Goal: Task Accomplishment & Management: Manage account settings

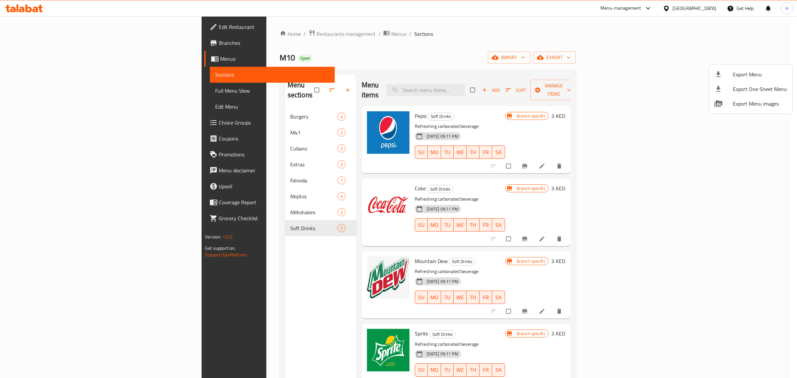
drag, startPoint x: 450, startPoint y: 32, endPoint x: 411, endPoint y: 14, distance: 43.2
click at [450, 32] on div at bounding box center [398, 189] width 797 height 378
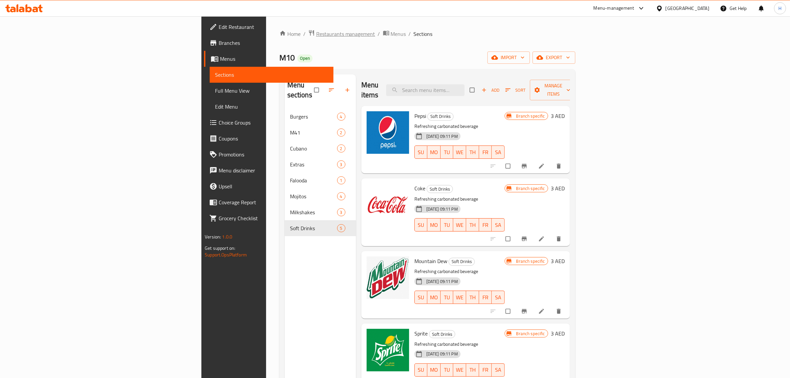
click at [316, 30] on span "Restaurants management" at bounding box center [345, 34] width 59 height 8
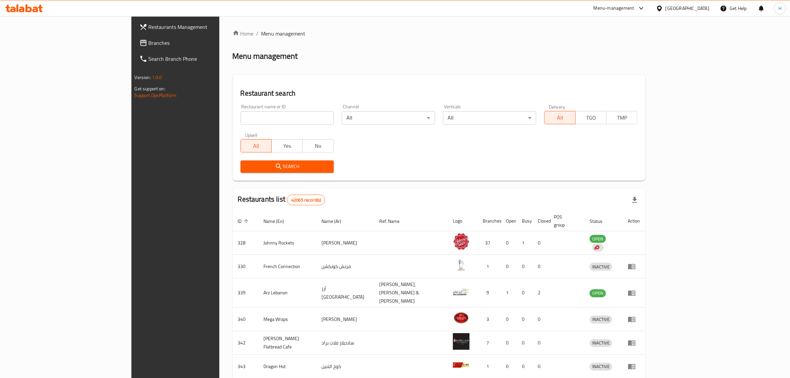
click at [241, 119] on input "search" at bounding box center [287, 117] width 93 height 13
click at [241, 117] on input "search" at bounding box center [287, 117] width 93 height 13
paste input "691122"
type input "691122"
click at [246, 166] on span "Search" at bounding box center [287, 166] width 83 height 8
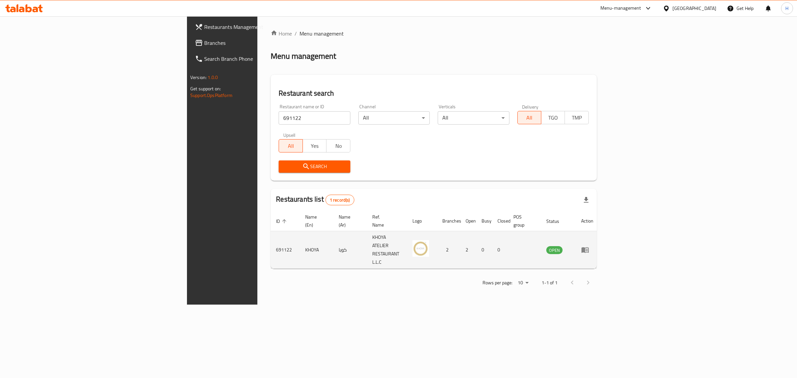
click at [300, 233] on td "KHOYA" at bounding box center [317, 250] width 34 height 38
copy td "KHOYA"
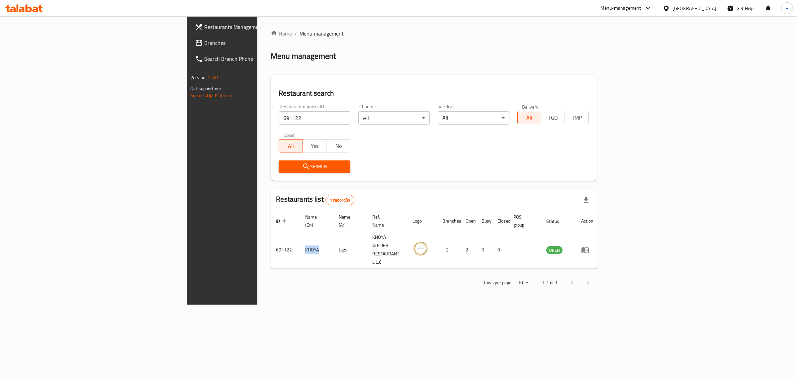
copy td "KHOYA"
drag, startPoint x: 369, startPoint y: 286, endPoint x: 477, endPoint y: 266, distance: 109.4
click at [369, 286] on div "Home / Menu management Menu management Restaurant search Restaurant name or ID …" at bounding box center [433, 160] width 352 height 288
click at [540, 279] on div "Home / Menu management Menu management Restaurant search Restaurant name or ID …" at bounding box center [433, 160] width 352 height 288
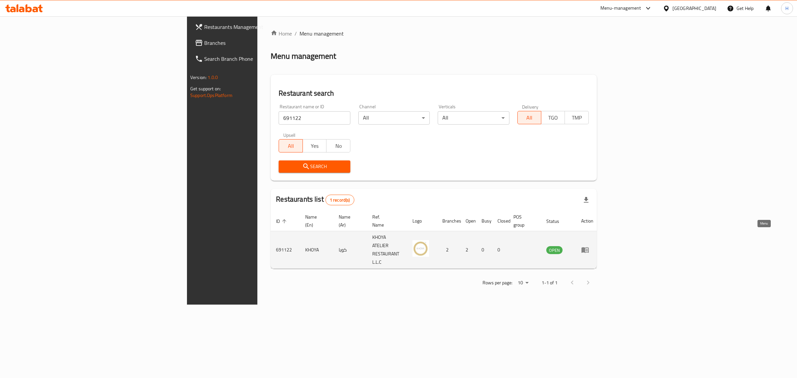
click at [589, 246] on icon "enhanced table" at bounding box center [585, 250] width 8 height 8
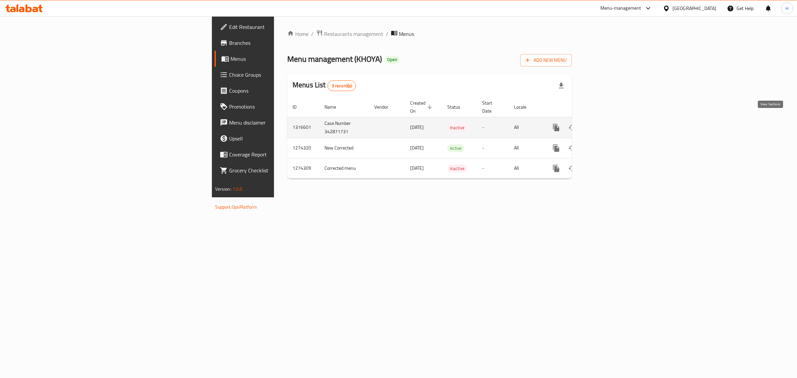
click at [608, 123] on icon "enhanced table" at bounding box center [604, 127] width 8 height 8
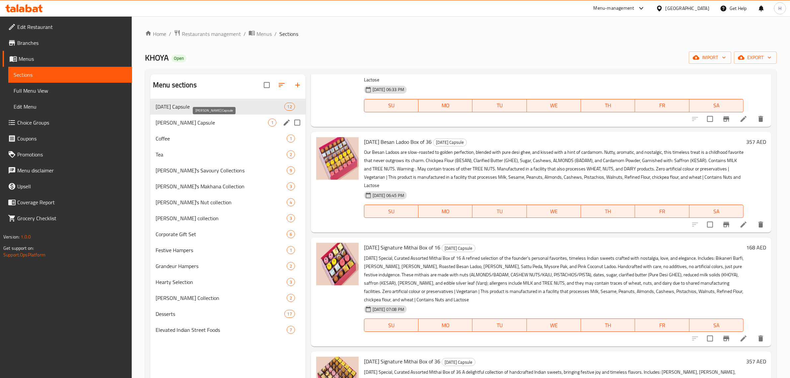
click at [231, 121] on span "[PERSON_NAME] Capsule" at bounding box center [212, 122] width 113 height 8
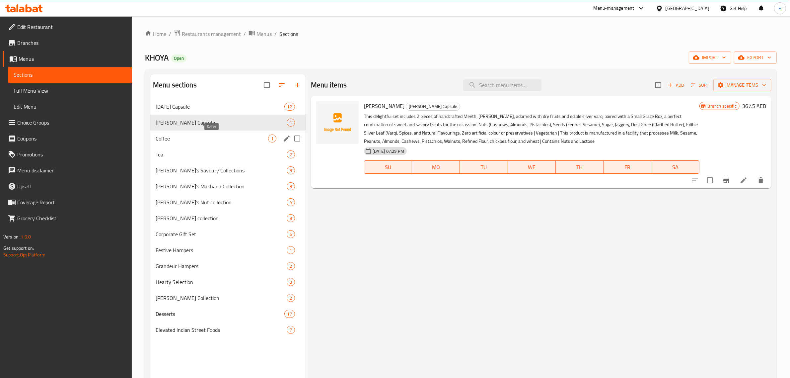
click at [230, 139] on span "Coffee" at bounding box center [212, 138] width 113 height 8
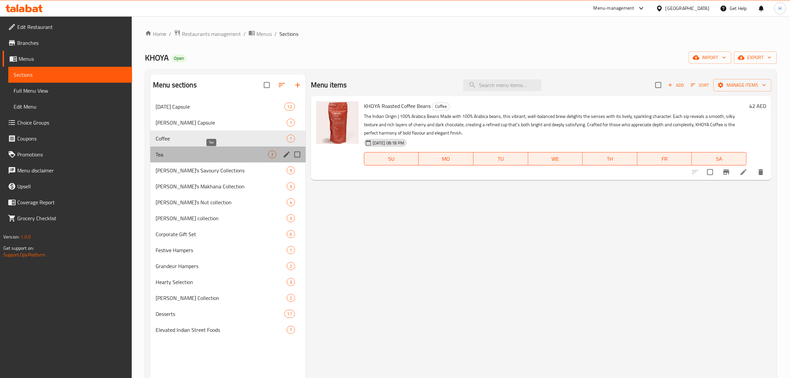
click at [218, 153] on span "Tea" at bounding box center [212, 154] width 113 height 8
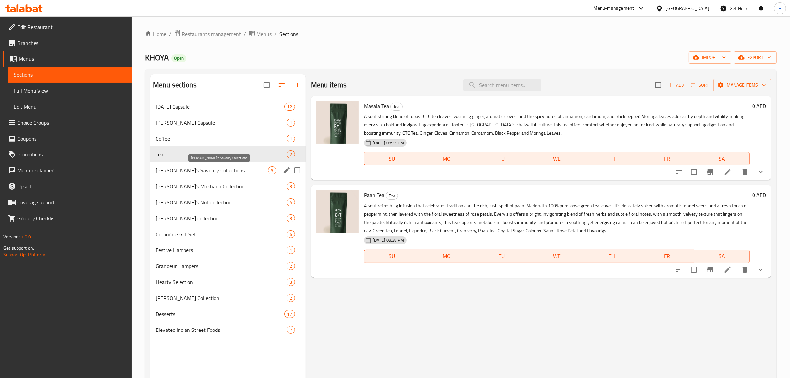
click at [218, 170] on span "[PERSON_NAME]'s Savoury Collections" at bounding box center [212, 170] width 113 height 8
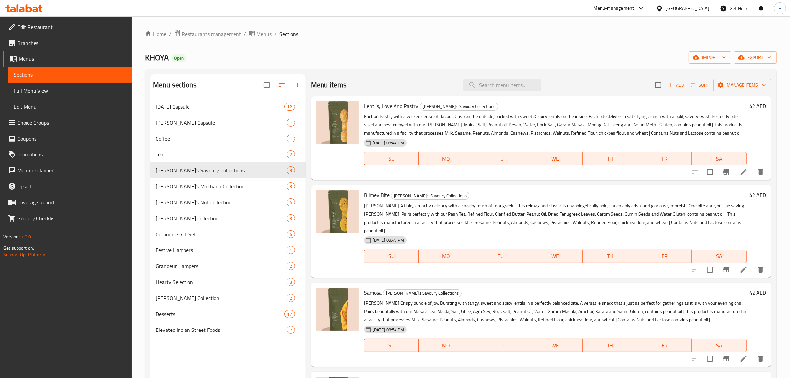
click at [369, 309] on p "[PERSON_NAME] Crispy bundle of joy. Bursting with tangy, sweet and spicy lentil…" at bounding box center [555, 311] width 383 height 25
click at [370, 306] on div "[PERSON_NAME]'s Savoury Collections [PERSON_NAME] Crispy bundle of joy. Burstin…" at bounding box center [555, 324] width 388 height 79
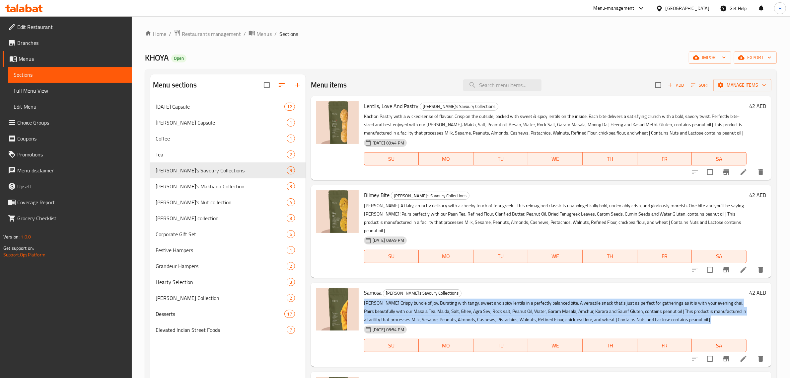
click at [370, 306] on div "[PERSON_NAME]'s Savoury Collections [PERSON_NAME] Crispy bundle of joy. Burstin…" at bounding box center [555, 324] width 388 height 79
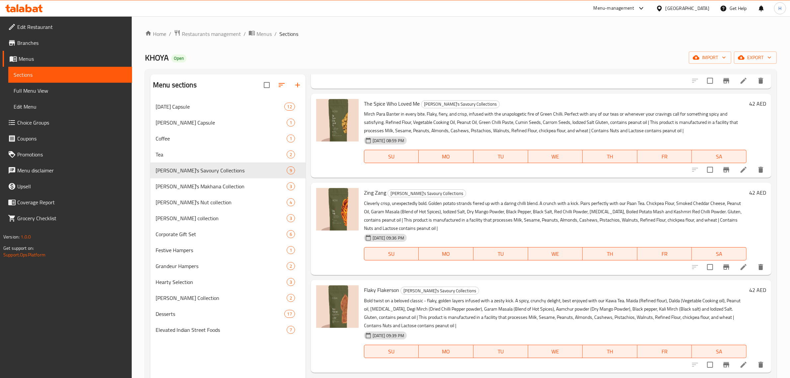
scroll to position [373, 0]
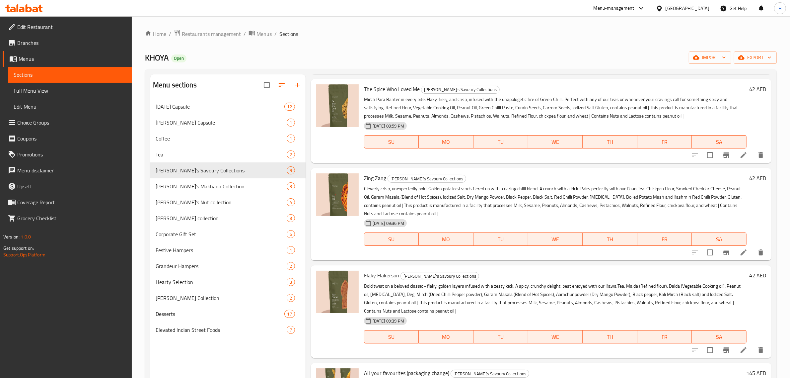
click at [382, 280] on span "Flaky Flakerson" at bounding box center [381, 275] width 35 height 10
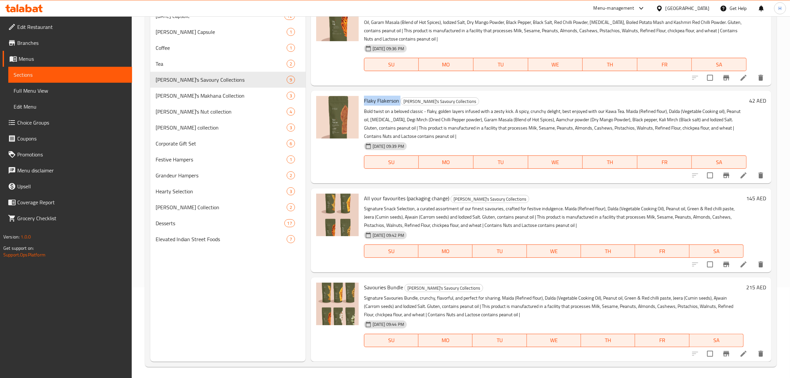
scroll to position [93, 0]
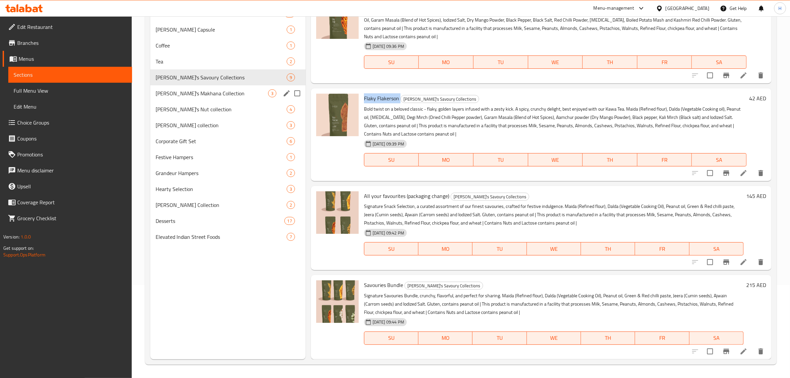
click at [225, 90] on span "[PERSON_NAME]'s Makhana Collection" at bounding box center [212, 93] width 113 height 8
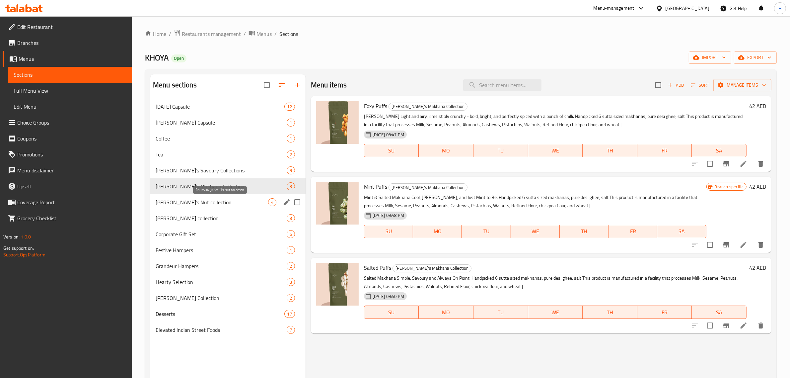
click at [220, 201] on span "[PERSON_NAME]'s Nut collection" at bounding box center [212, 202] width 113 height 8
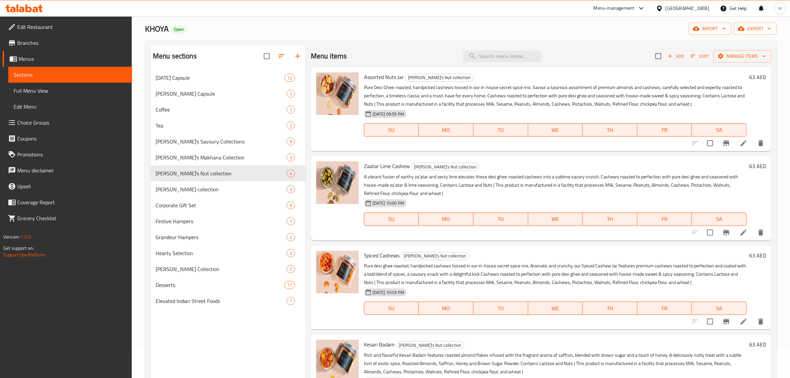
scroll to position [41, 0]
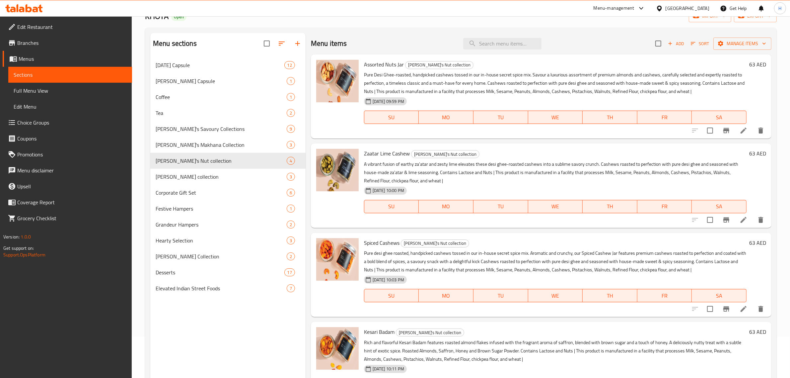
click at [391, 331] on span "Kesari Badam" at bounding box center [379, 332] width 31 height 10
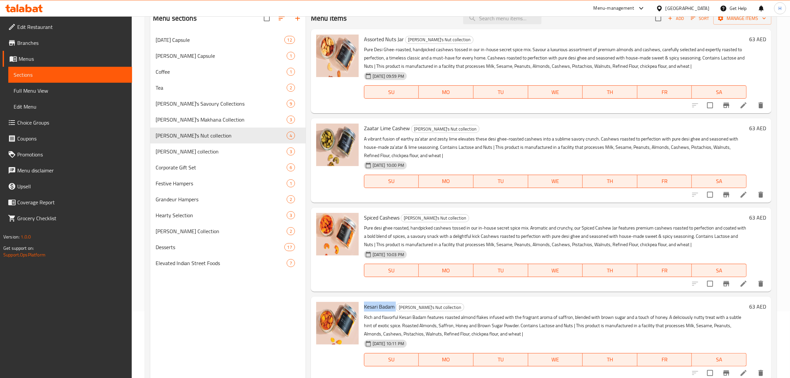
scroll to position [93, 0]
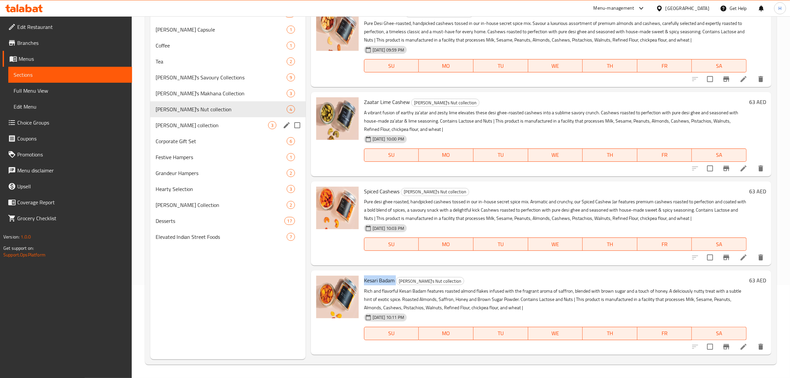
click at [196, 123] on span "[PERSON_NAME] collection" at bounding box center [212, 125] width 113 height 8
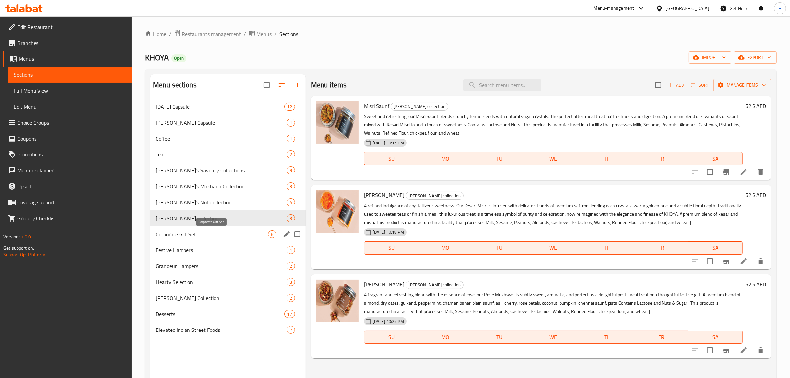
click at [211, 230] on span "Corporate Gift Set" at bounding box center [212, 234] width 113 height 8
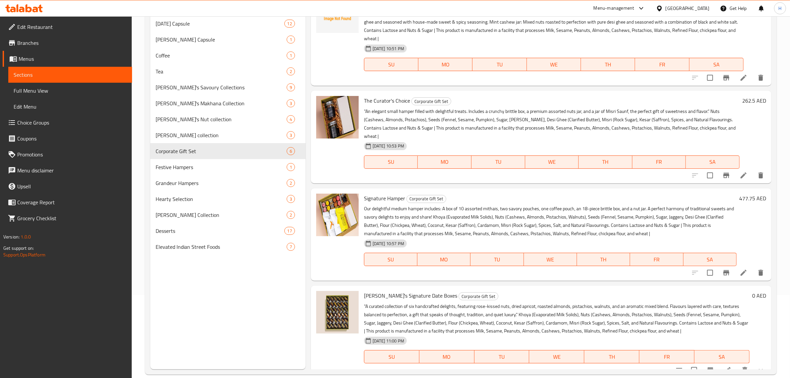
scroll to position [93, 0]
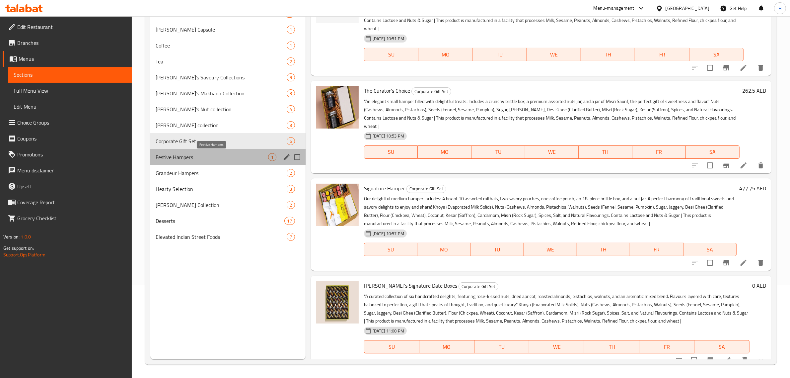
click at [229, 156] on span "Festive Hampers" at bounding box center [212, 157] width 113 height 8
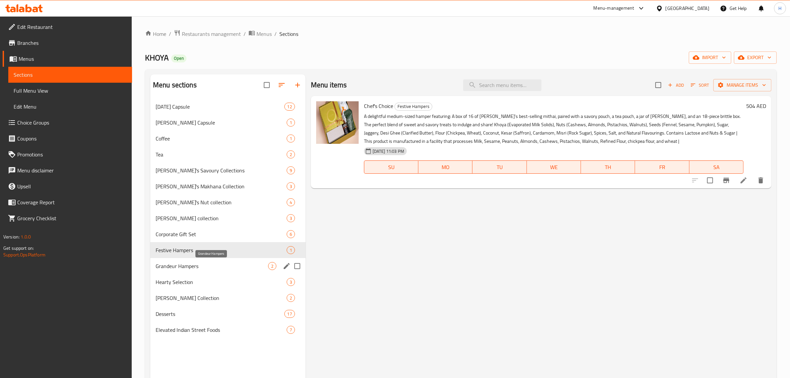
click at [203, 267] on span "Grandeur Hampers" at bounding box center [212, 266] width 113 height 8
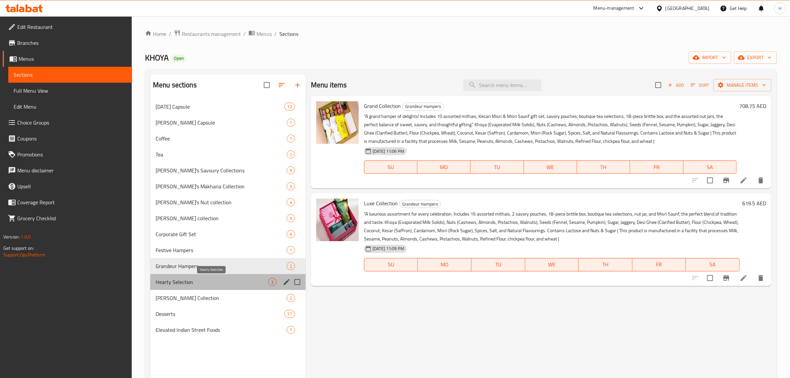
click at [199, 282] on span "Hearty Selection" at bounding box center [212, 282] width 113 height 8
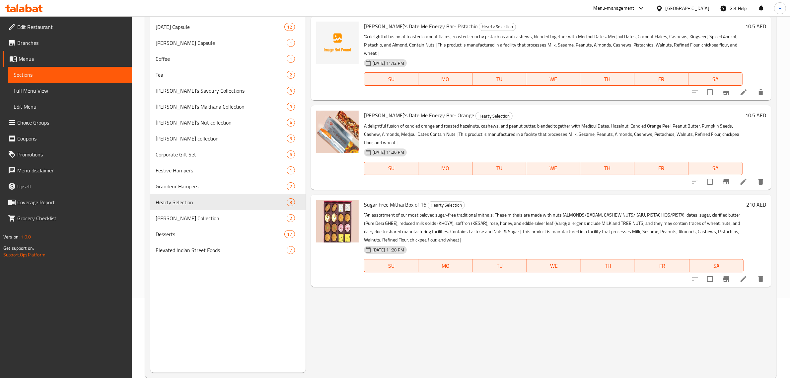
scroll to position [83, 0]
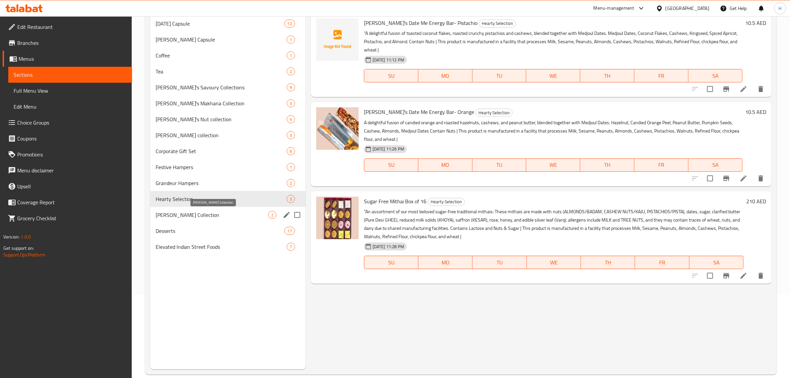
click at [228, 216] on span "[PERSON_NAME] Collection" at bounding box center [212, 215] width 113 height 8
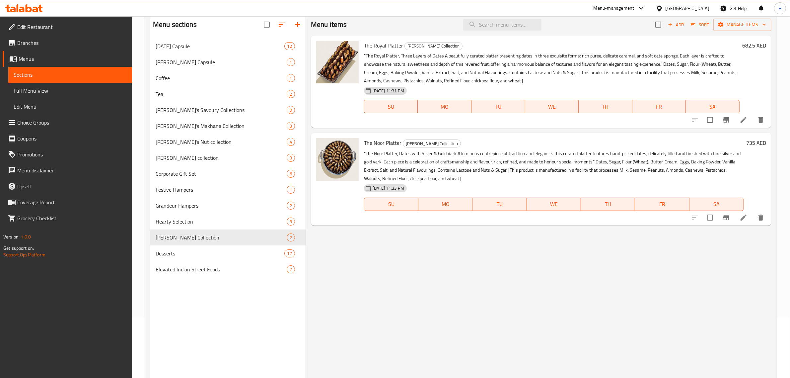
scroll to position [41, 0]
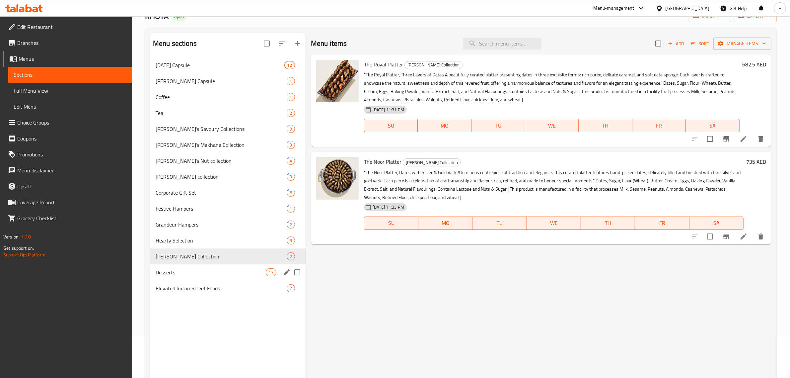
click at [221, 276] on div "Desserts 17" at bounding box center [227, 272] width 155 height 16
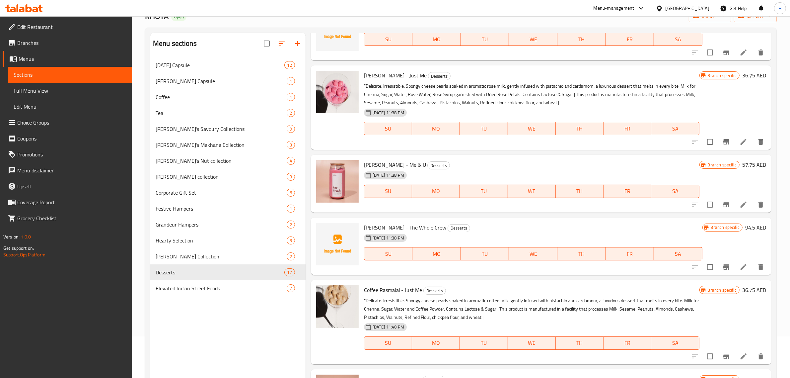
scroll to position [249, 0]
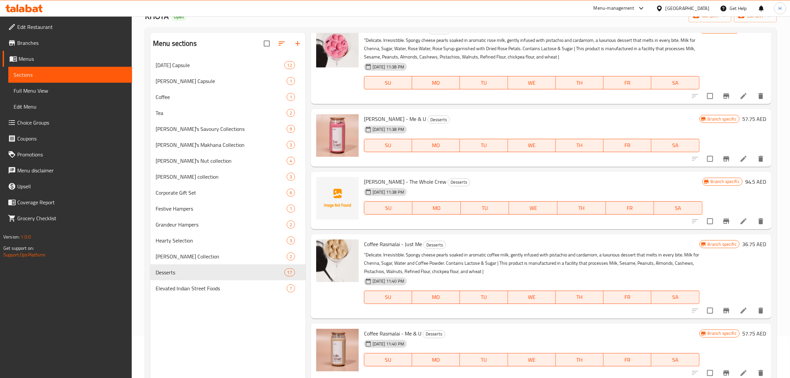
click at [387, 333] on span "Coffee Rasmalai - Me & U" at bounding box center [392, 333] width 57 height 10
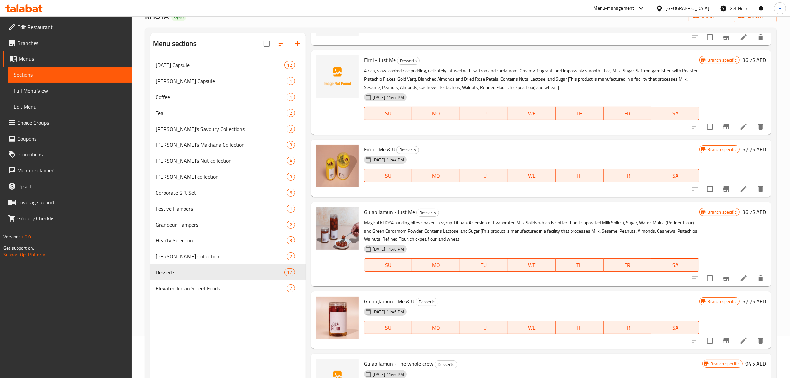
scroll to position [93, 0]
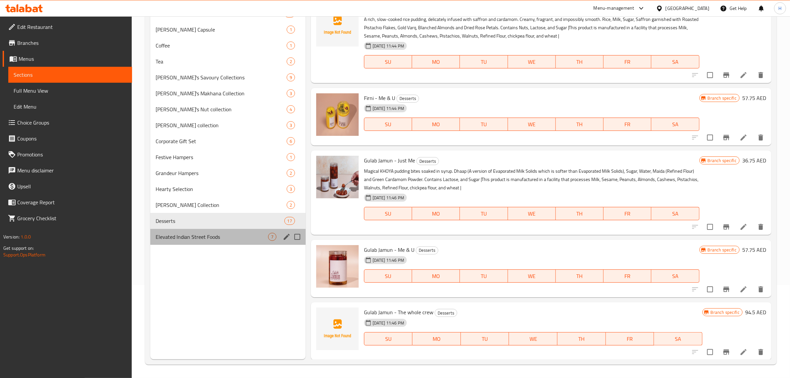
click at [210, 241] on div "Elevated Indian Street Foods 7" at bounding box center [227, 237] width 155 height 16
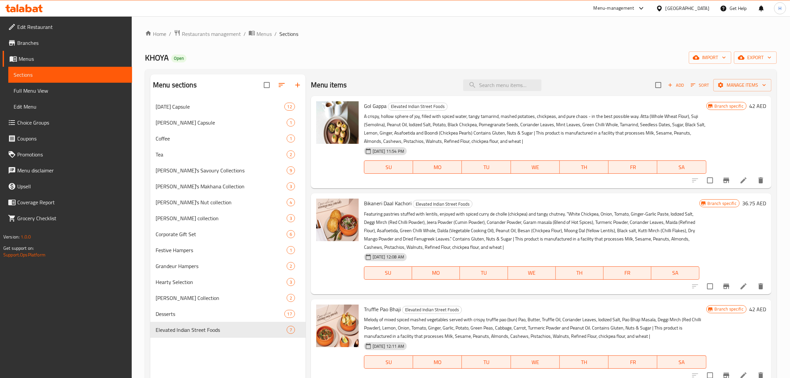
click at [382, 312] on span "Truffle Pao Bhaji" at bounding box center [382, 309] width 37 height 10
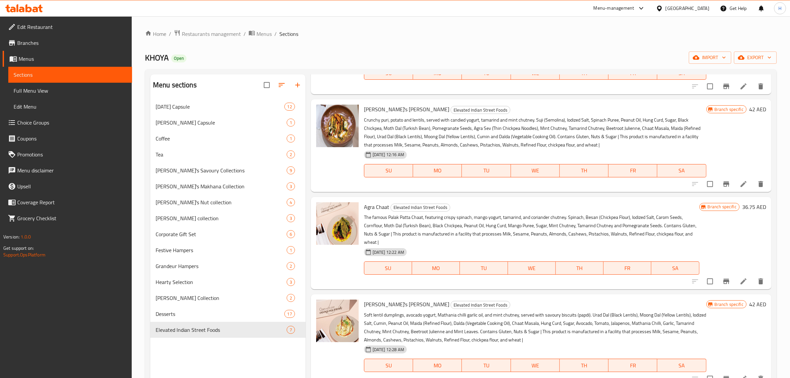
scroll to position [290, 0]
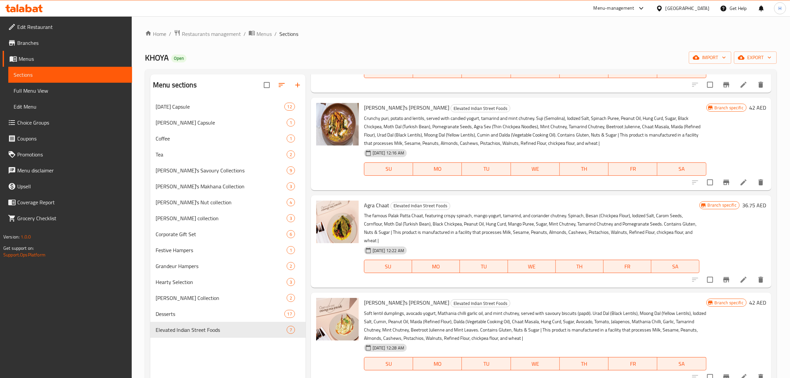
click at [375, 320] on p "Soft lentil dumplings, avocado yogurt, Mathania chilli garlic oil, and mint chu…" at bounding box center [535, 325] width 343 height 33
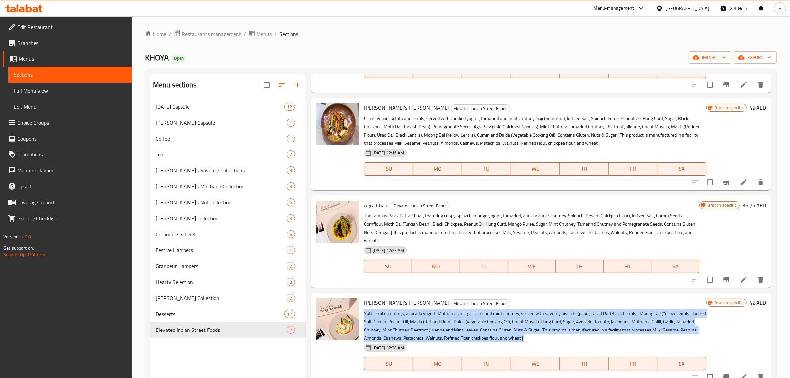
click at [375, 320] on p "Soft lentil dumplings, avocado yogurt, Mathania chilli garlic oil, and mint chu…" at bounding box center [535, 325] width 343 height 33
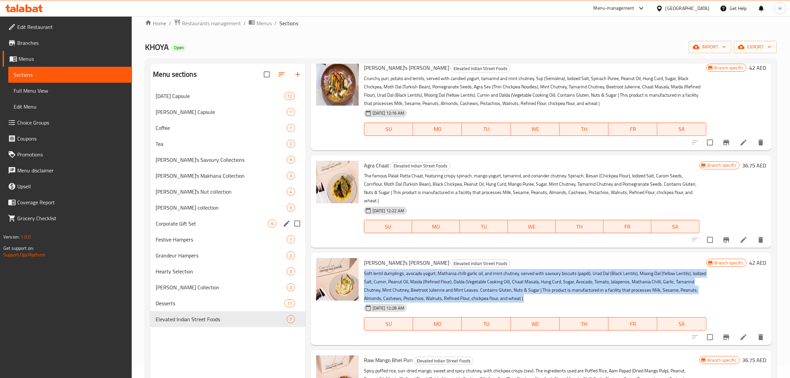
scroll to position [10, 0]
click at [203, 100] on span "[DATE] Capsule" at bounding box center [211, 96] width 110 height 8
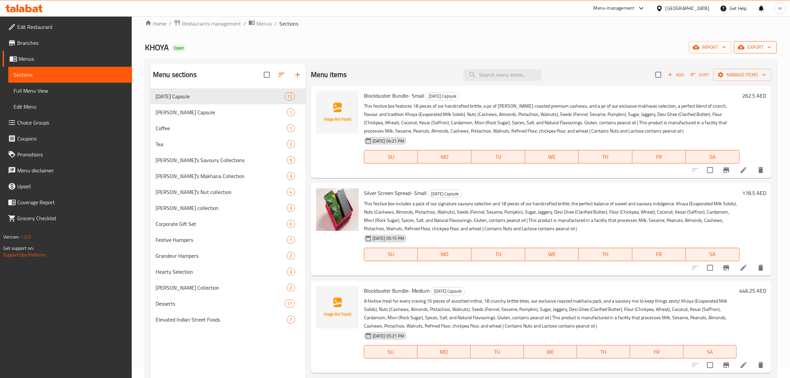
click at [752, 50] on span "export" at bounding box center [755, 47] width 32 height 8
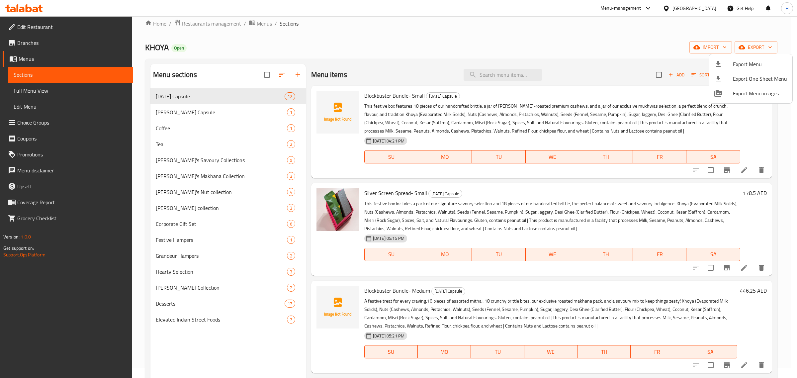
click at [750, 60] on span "Export Menu" at bounding box center [760, 64] width 54 height 8
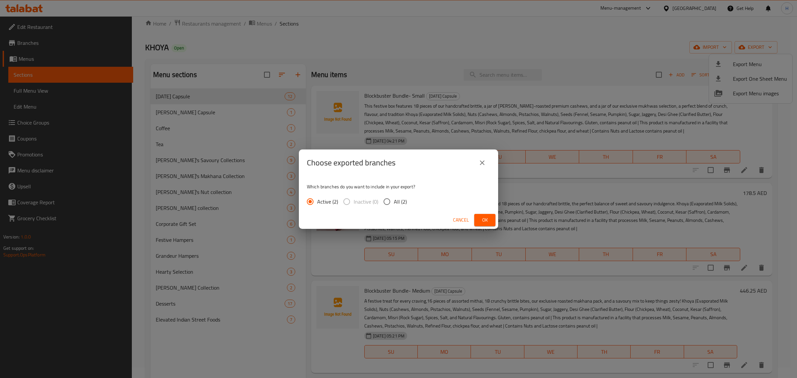
click at [396, 200] on span "All (2)" at bounding box center [400, 201] width 13 height 8
click at [394, 200] on input "All (2)" at bounding box center [387, 201] width 14 height 14
radio input "true"
click at [487, 217] on span "Ok" at bounding box center [484, 220] width 11 height 8
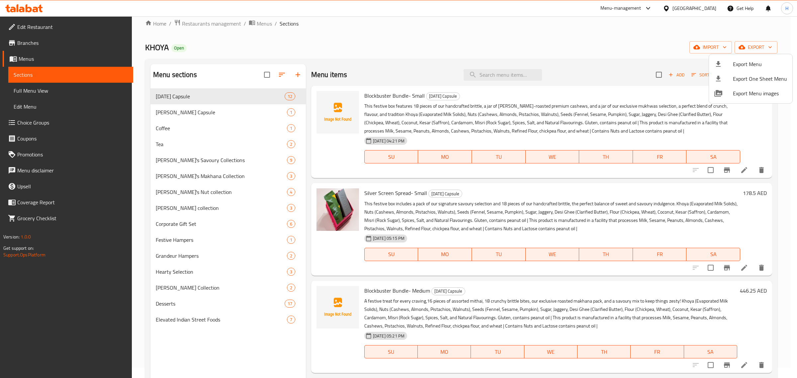
click at [506, 187] on div at bounding box center [398, 189] width 797 height 378
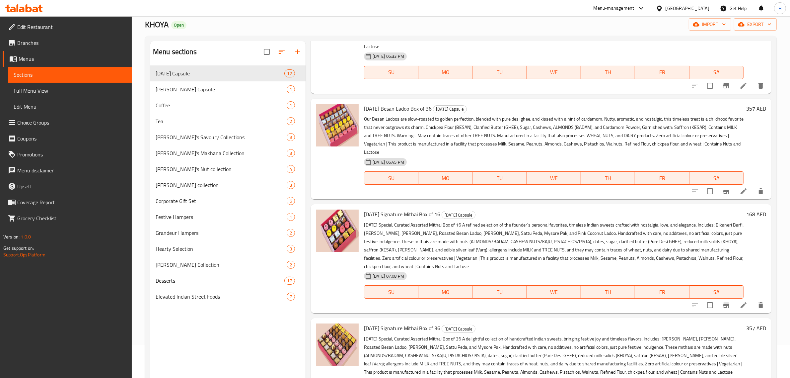
scroll to position [93, 0]
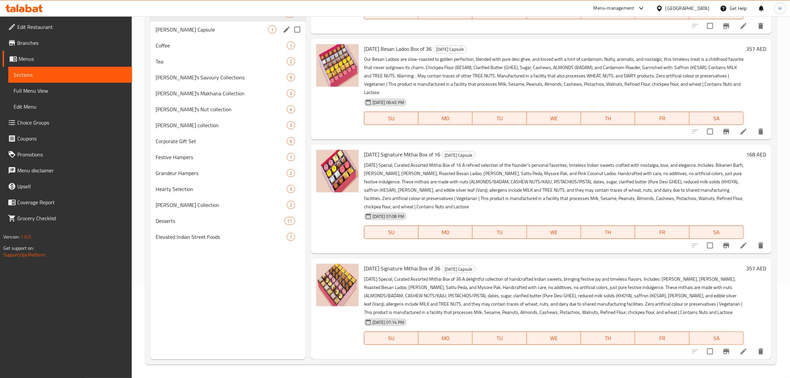
click at [206, 34] on div "[PERSON_NAME] Capsule 1" at bounding box center [227, 30] width 155 height 16
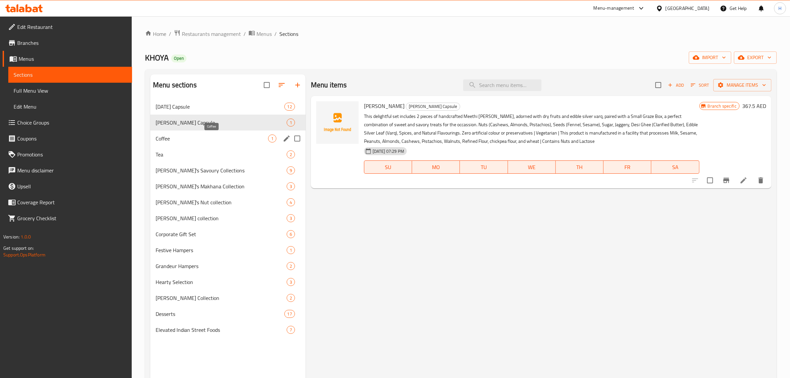
click at [183, 140] on span "Coffee" at bounding box center [212, 138] width 113 height 8
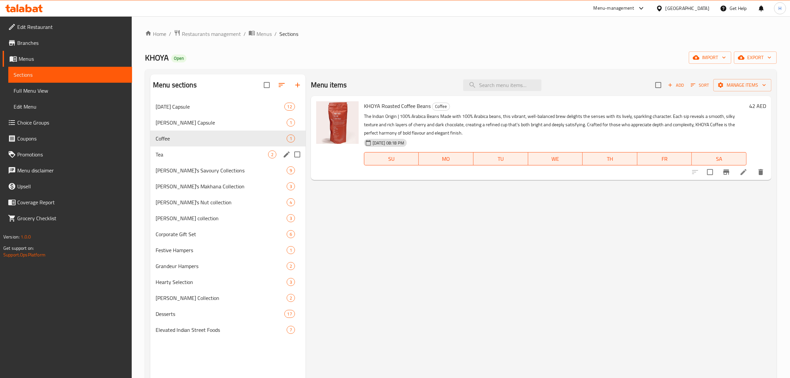
click at [181, 159] on div "Tea 2" at bounding box center [227, 154] width 155 height 16
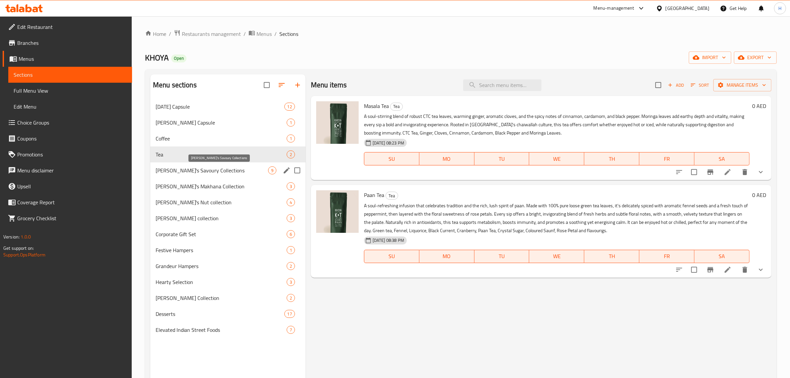
click at [179, 174] on span "[PERSON_NAME]'s Savoury Collections" at bounding box center [212, 170] width 113 height 8
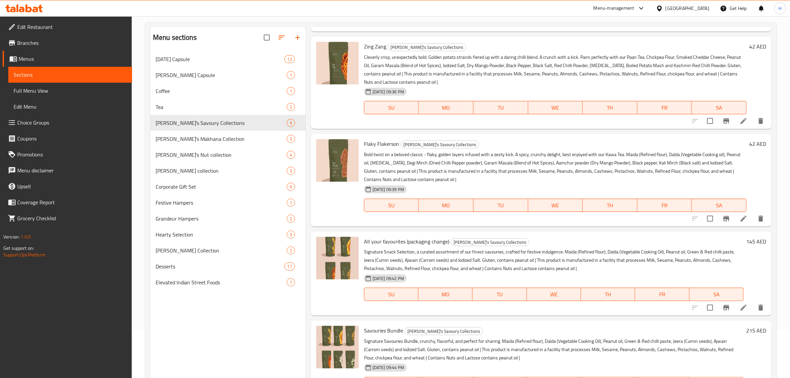
scroll to position [93, 0]
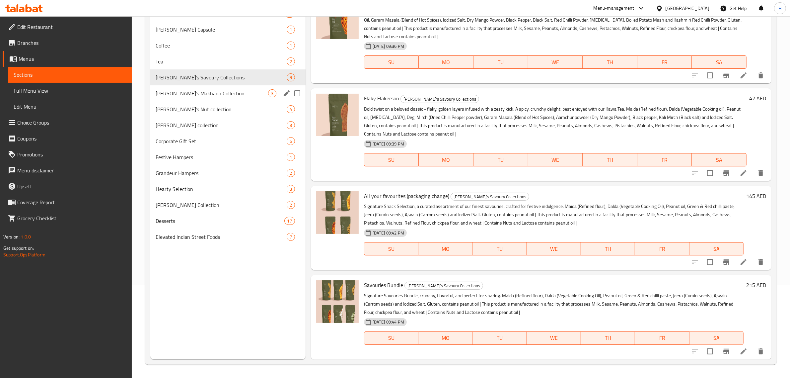
click at [232, 94] on span "[PERSON_NAME]'s Makhana Collection" at bounding box center [212, 93] width 113 height 8
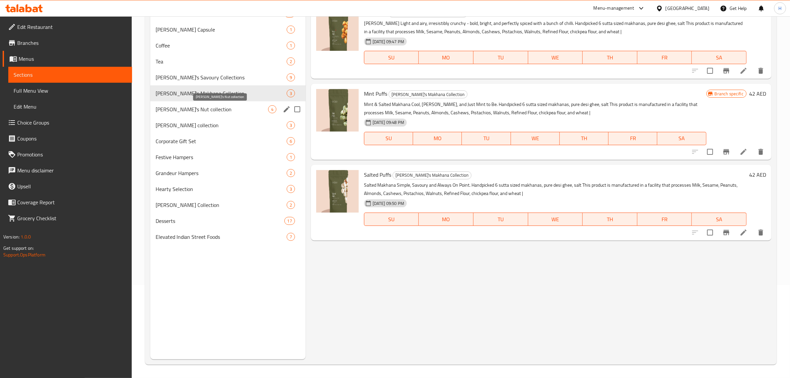
click at [225, 112] on span "[PERSON_NAME]'s Nut collection" at bounding box center [212, 109] width 113 height 8
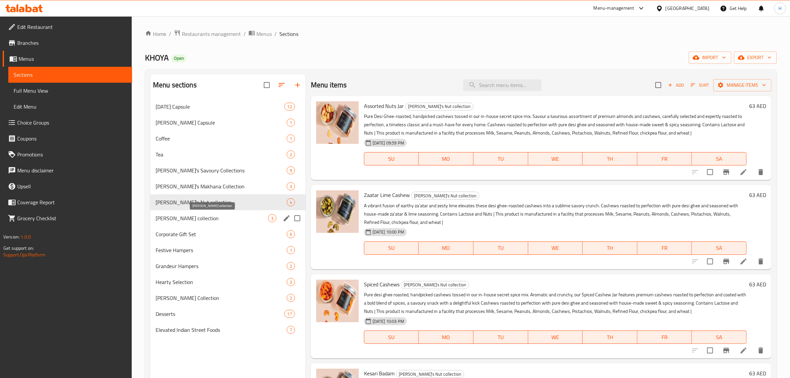
click at [216, 215] on span "[PERSON_NAME] collection" at bounding box center [212, 218] width 113 height 8
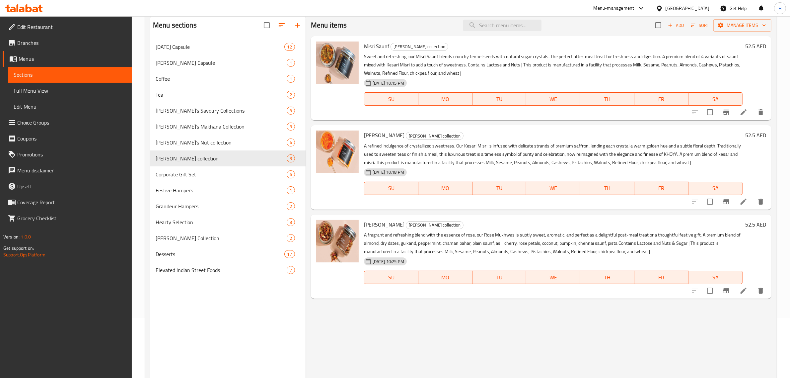
scroll to position [93, 0]
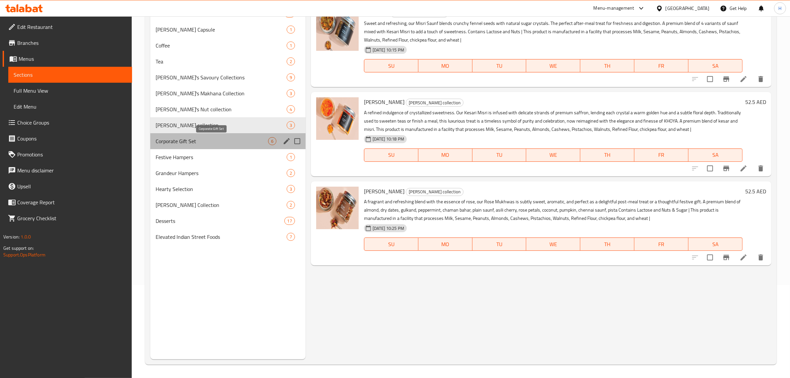
click at [208, 139] on span "Corporate Gift Set" at bounding box center [212, 141] width 113 height 8
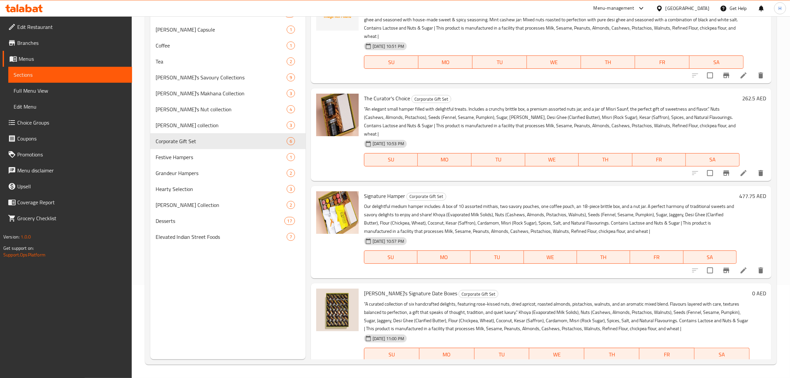
scroll to position [223, 0]
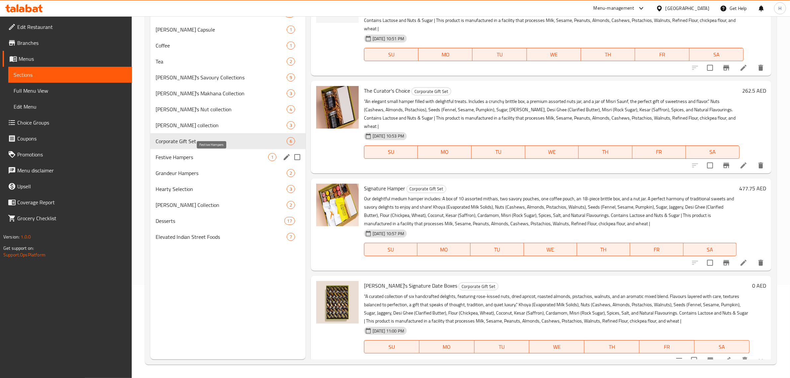
click at [195, 154] on span "Festive Hampers" at bounding box center [212, 157] width 113 height 8
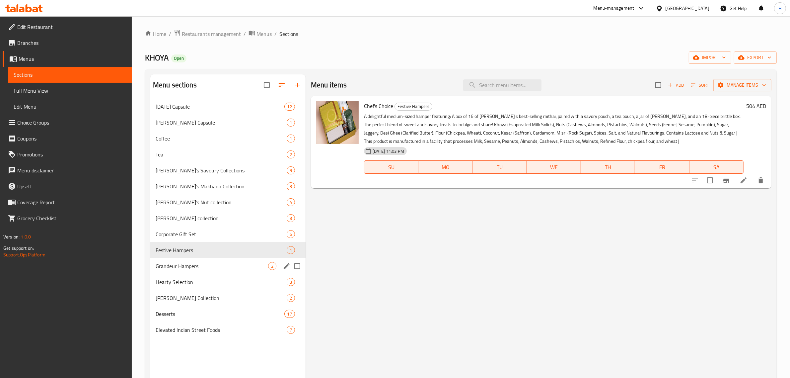
click at [211, 267] on span "Grandeur Hampers" at bounding box center [212, 266] width 113 height 8
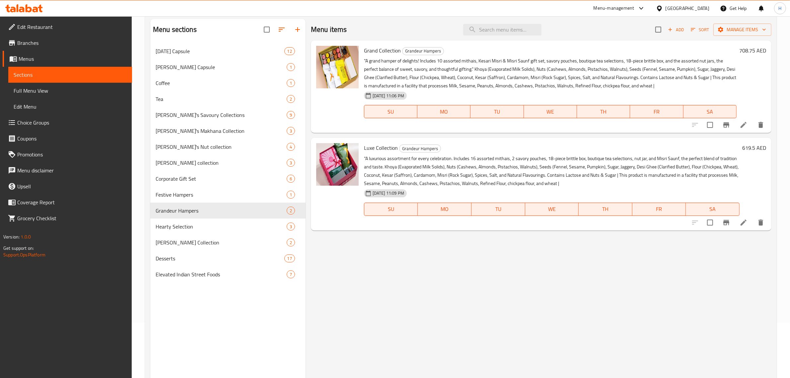
scroll to position [93, 0]
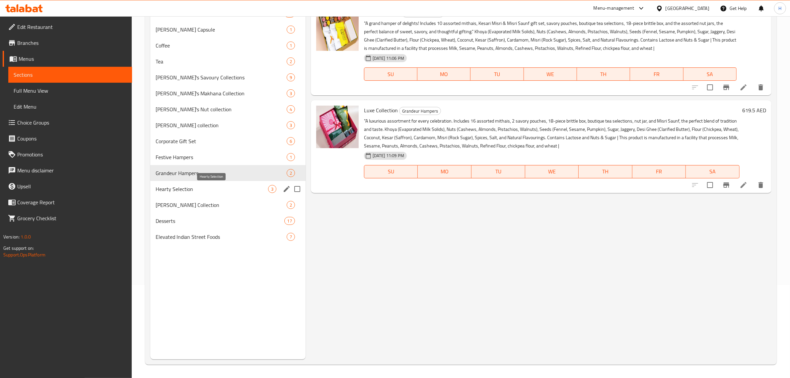
click at [199, 190] on span "Hearty Selection" at bounding box center [212, 189] width 113 height 8
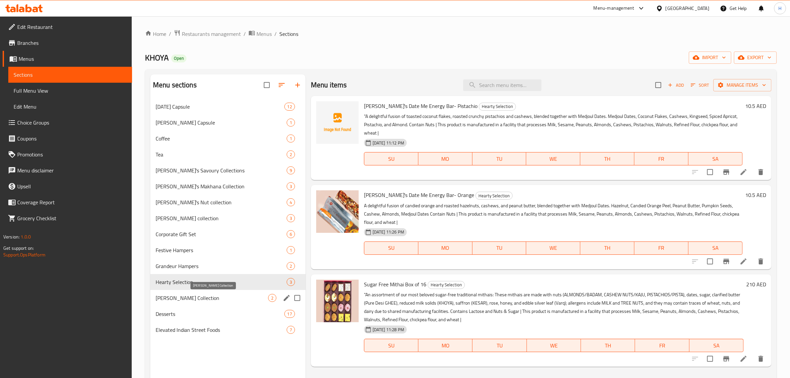
click at [218, 298] on span "[PERSON_NAME] Collection" at bounding box center [212, 298] width 113 height 8
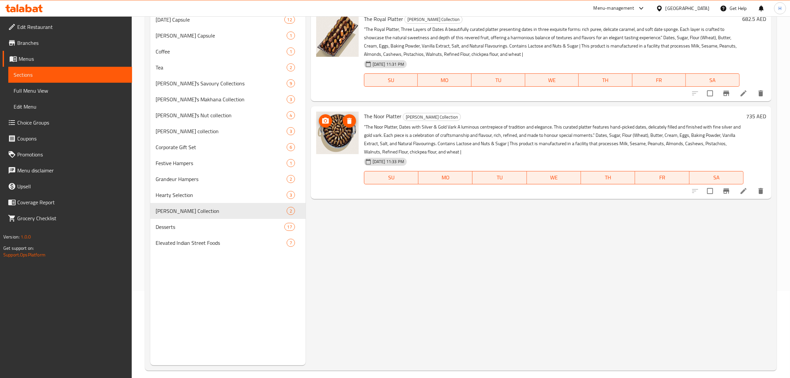
scroll to position [93, 0]
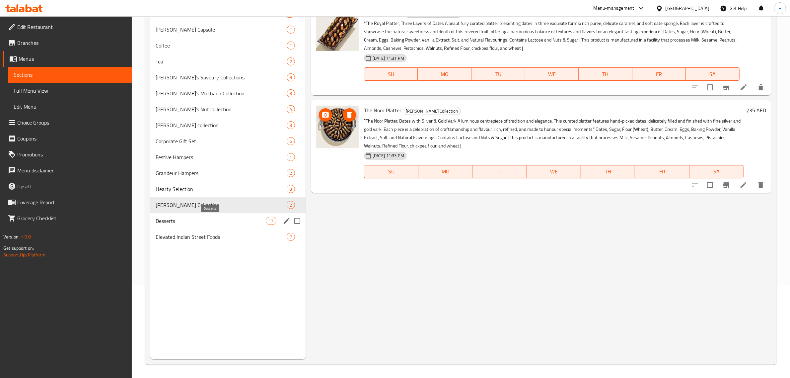
click at [203, 214] on div "Desserts 17" at bounding box center [227, 221] width 155 height 16
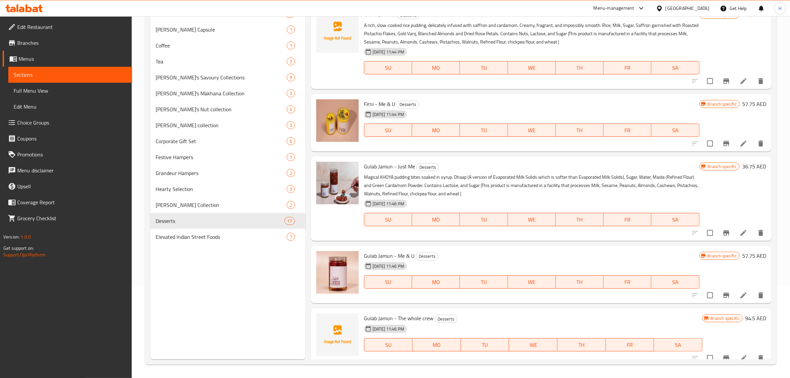
scroll to position [853, 0]
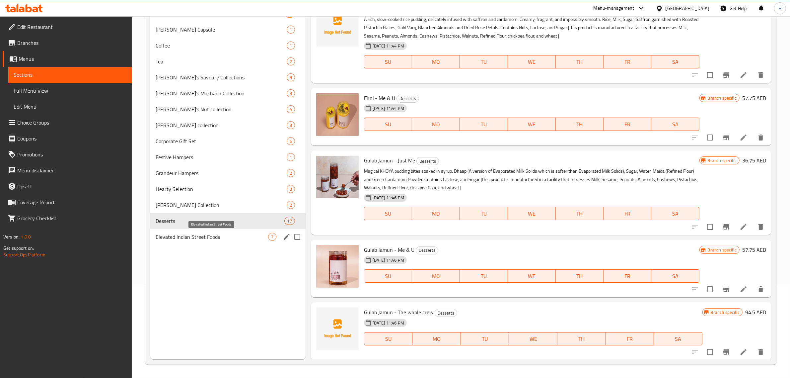
click at [196, 236] on span "Elevated Indian Street Foods" at bounding box center [212, 237] width 113 height 8
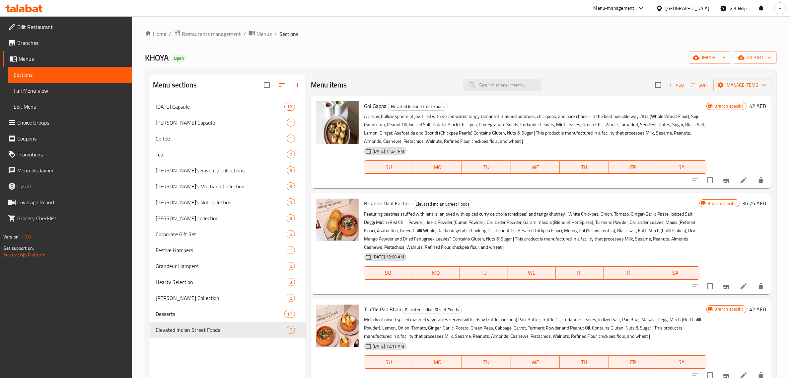
click at [271, 33] on ol "Home / Restaurants management / Menus / Sections" at bounding box center [461, 34] width 632 height 9
click at [264, 34] on span "Menus" at bounding box center [264, 34] width 15 height 8
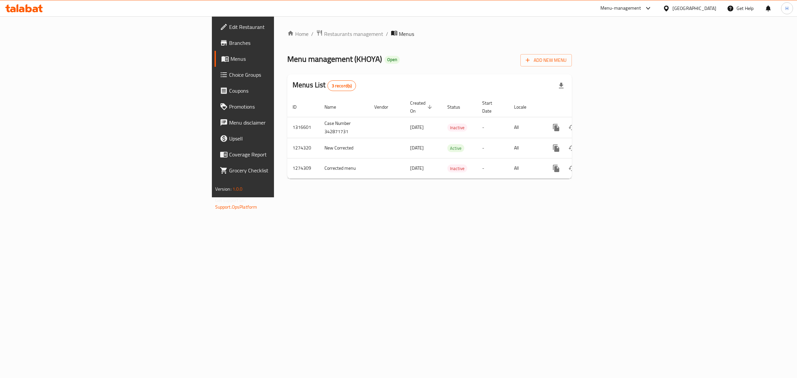
click at [450, 197] on div "Home / Restaurants management / Menus Menu management ( KHOYA ) Open Add New Me…" at bounding box center [429, 106] width 311 height 181
click at [608, 123] on icon "enhanced table" at bounding box center [604, 127] width 8 height 8
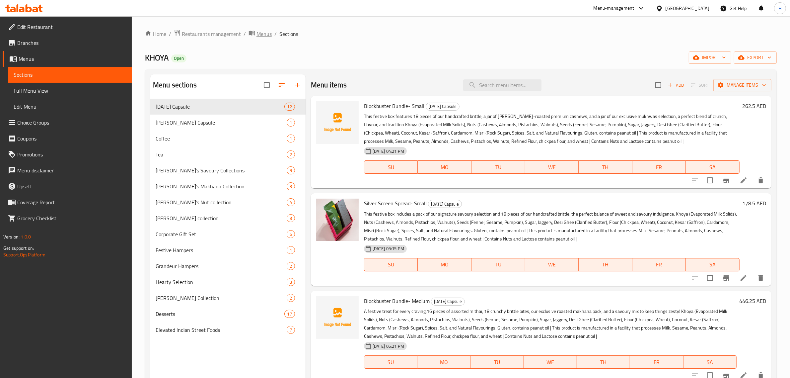
click at [258, 32] on span "Menus" at bounding box center [264, 34] width 15 height 8
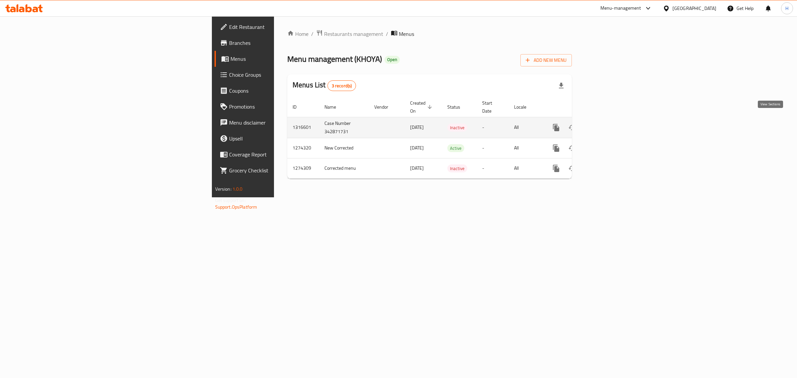
click at [607, 124] on icon "enhanced table" at bounding box center [604, 127] width 6 height 6
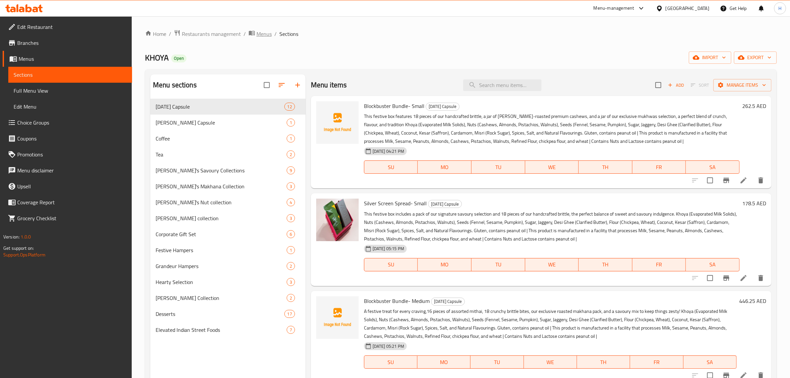
click at [268, 36] on span "Menus" at bounding box center [264, 34] width 15 height 8
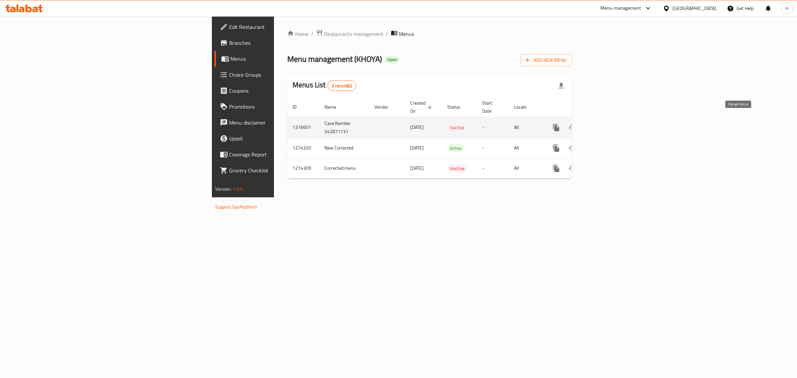
click at [576, 125] on icon "enhanced table" at bounding box center [571, 127] width 7 height 5
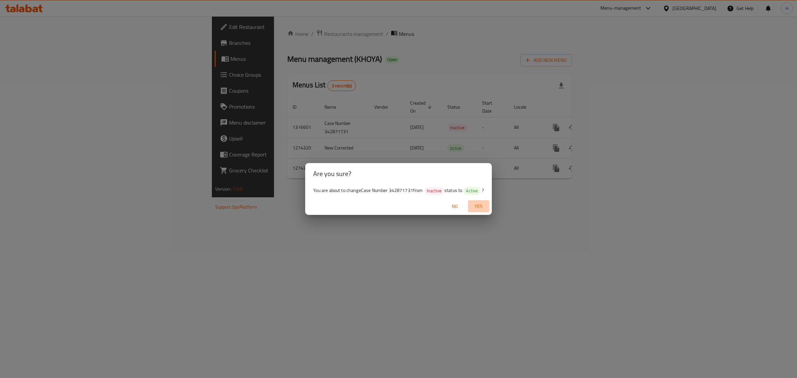
click at [480, 207] on span "Yes" at bounding box center [478, 206] width 16 height 8
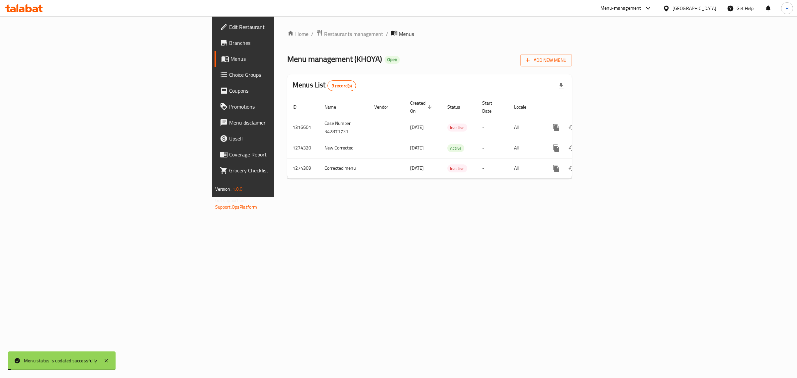
click at [477, 197] on div "Home / Restaurants management / Menus Menu management ( KHOYA ) Open Add New Me…" at bounding box center [429, 106] width 311 height 181
